Goal: Task Accomplishment & Management: Use online tool/utility

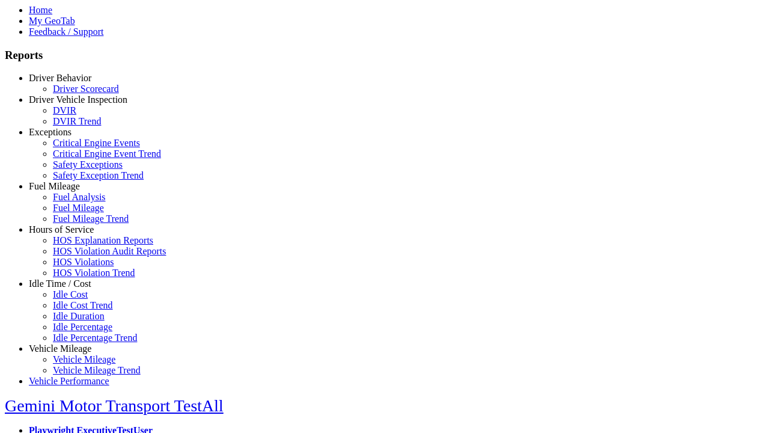
click at [69, 234] on link "Hours of Service" at bounding box center [61, 229] width 65 height 10
click at [78, 245] on link "HOS Explanation Reports" at bounding box center [103, 240] width 100 height 10
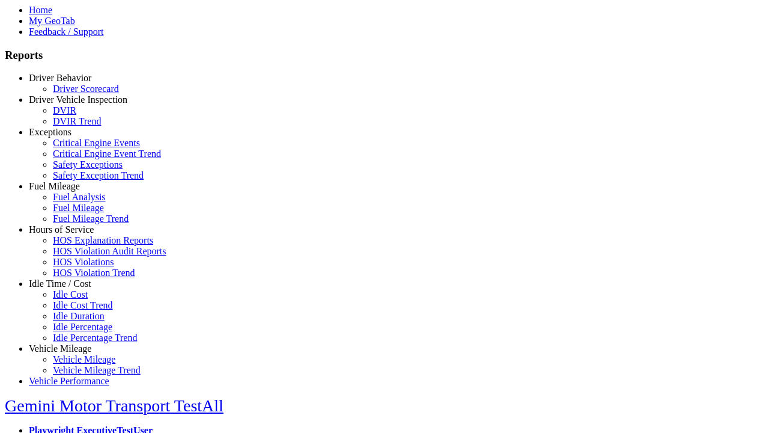
type input "**********"
type input "*********"
